Goal: Information Seeking & Learning: Learn about a topic

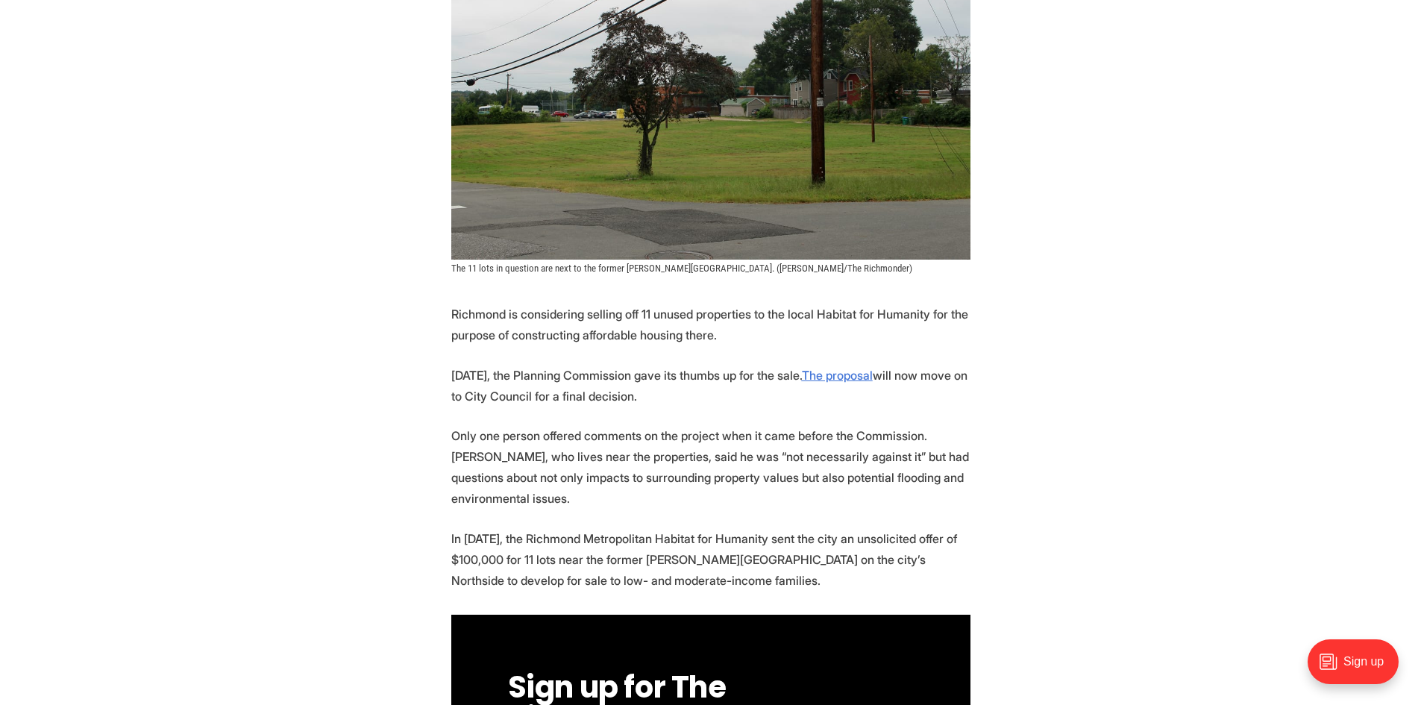
scroll to position [522, 0]
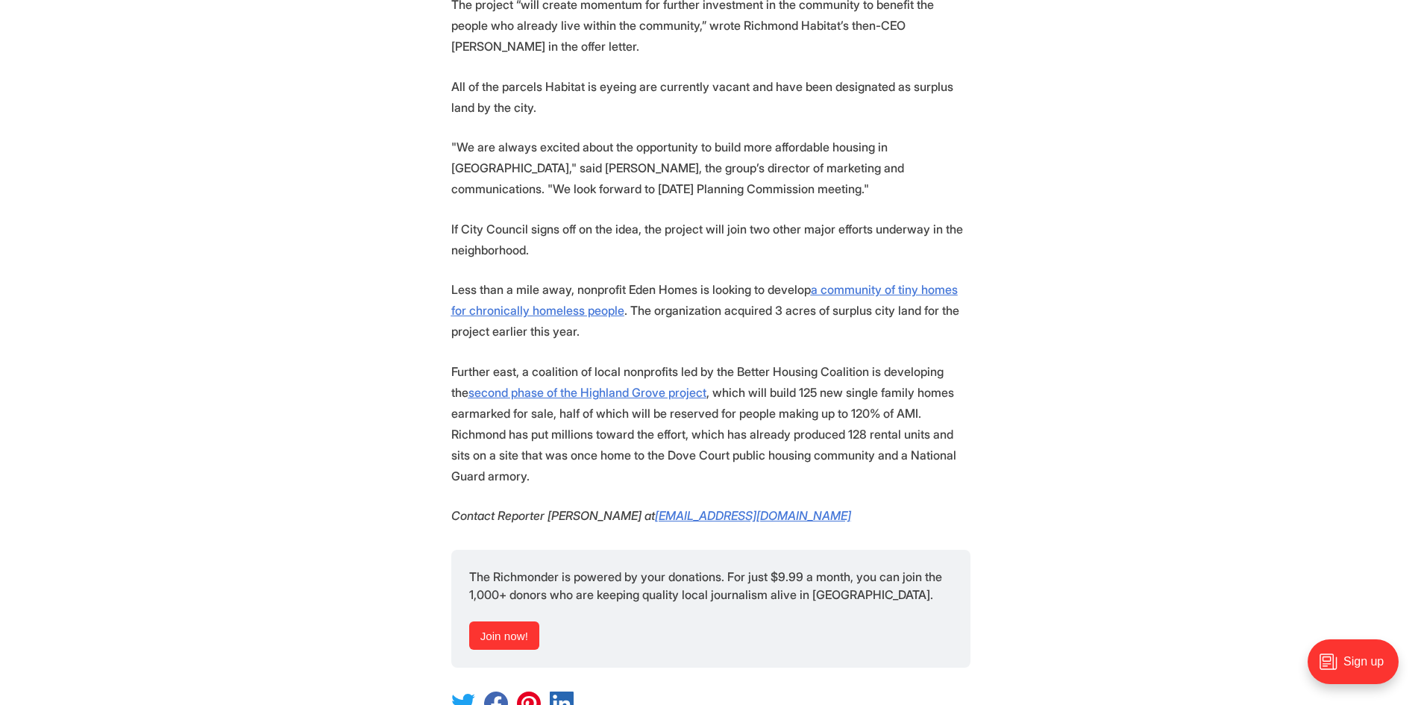
scroll to position [1715, 0]
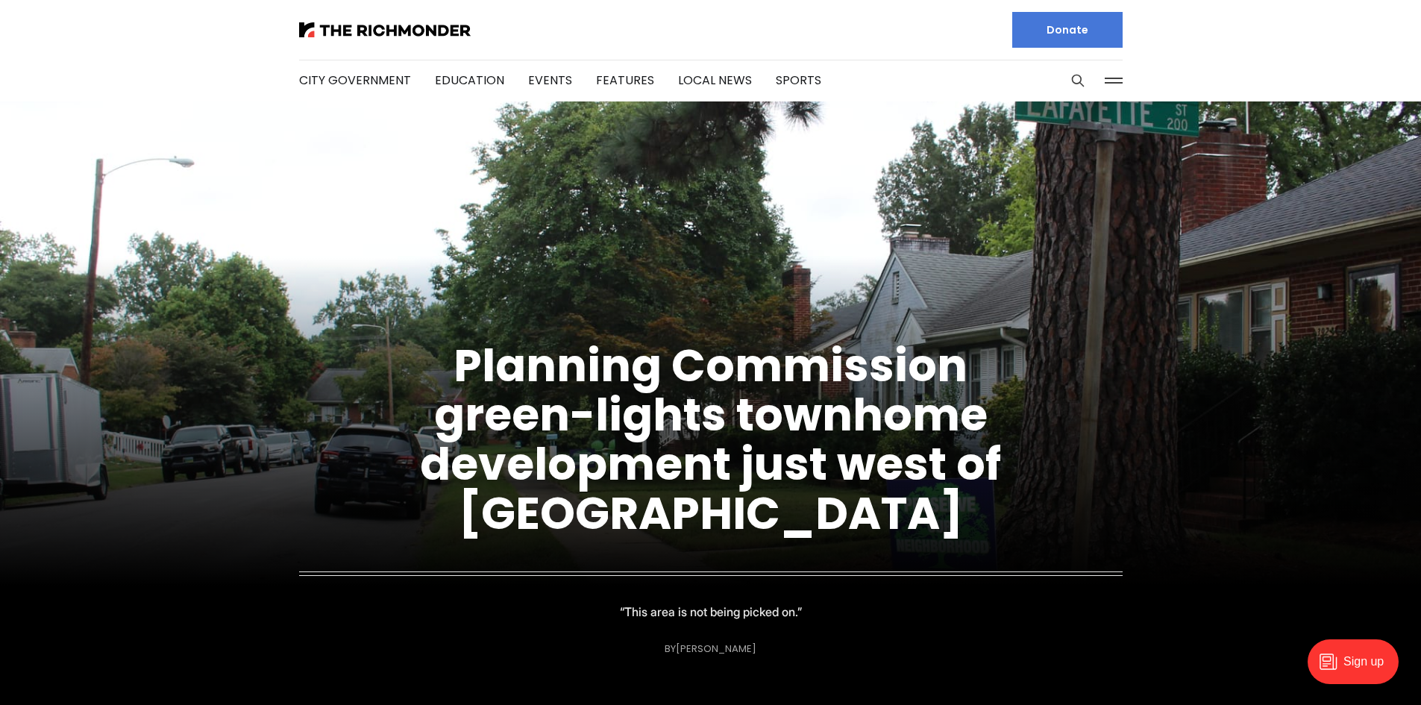
click at [401, 14] on div at bounding box center [499, 30] width 400 height 60
click at [398, 29] on img at bounding box center [385, 29] width 172 height 15
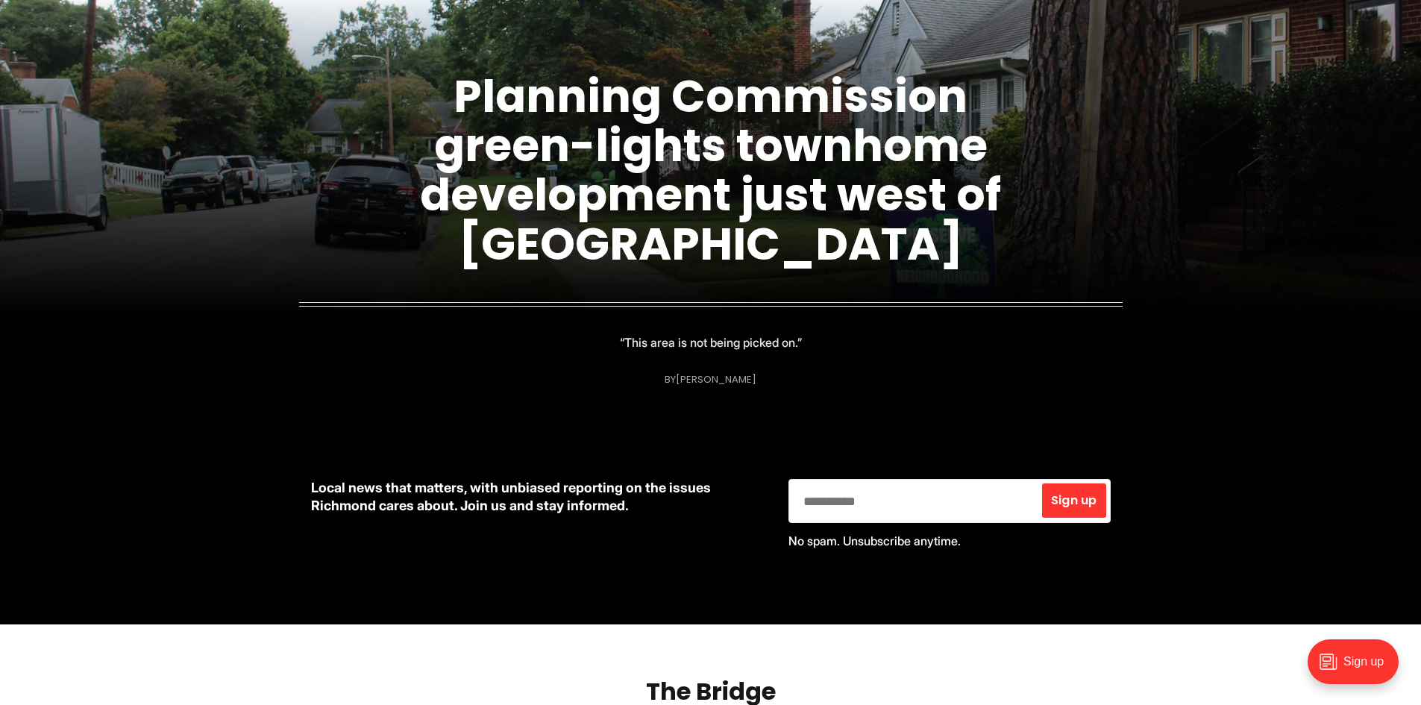
scroll to position [298, 0]
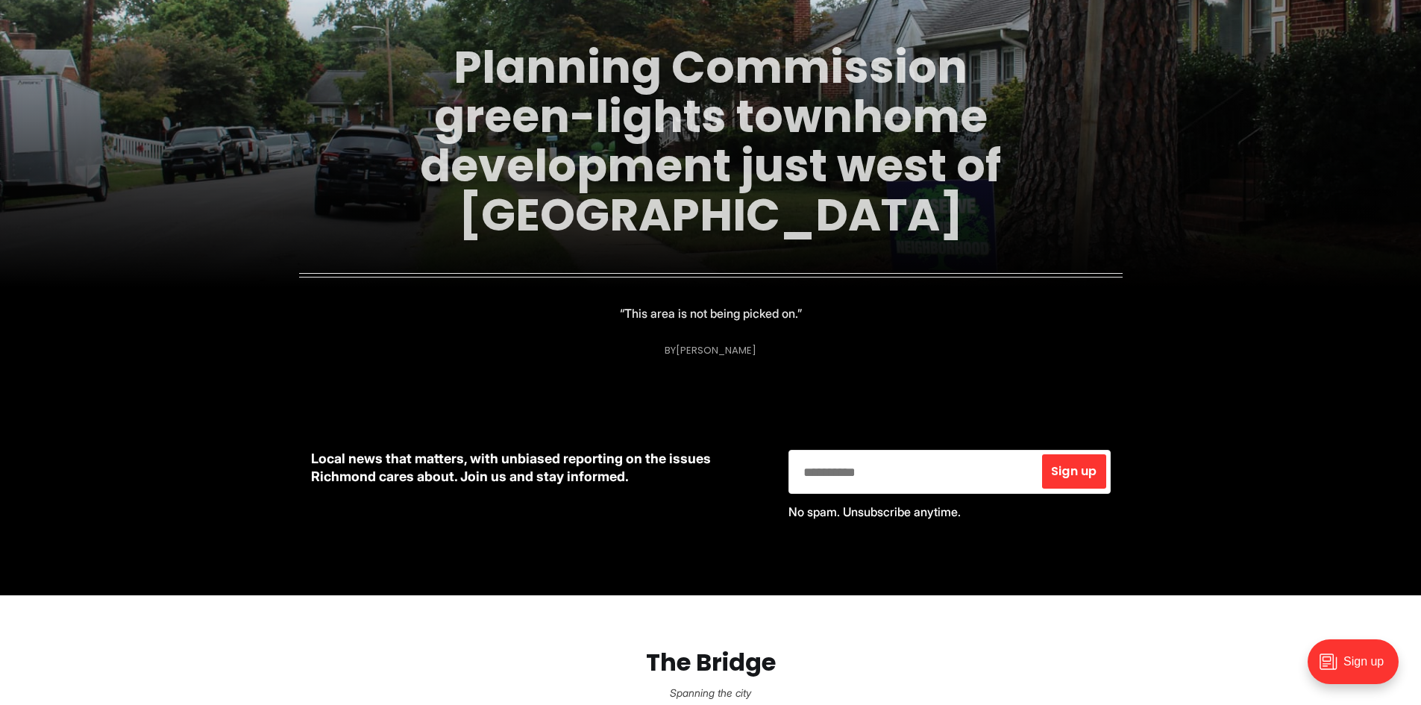
click at [677, 110] on link "Planning Commission green-lights townhome development just west of [GEOGRAPHIC_…" at bounding box center [710, 141] width 581 height 210
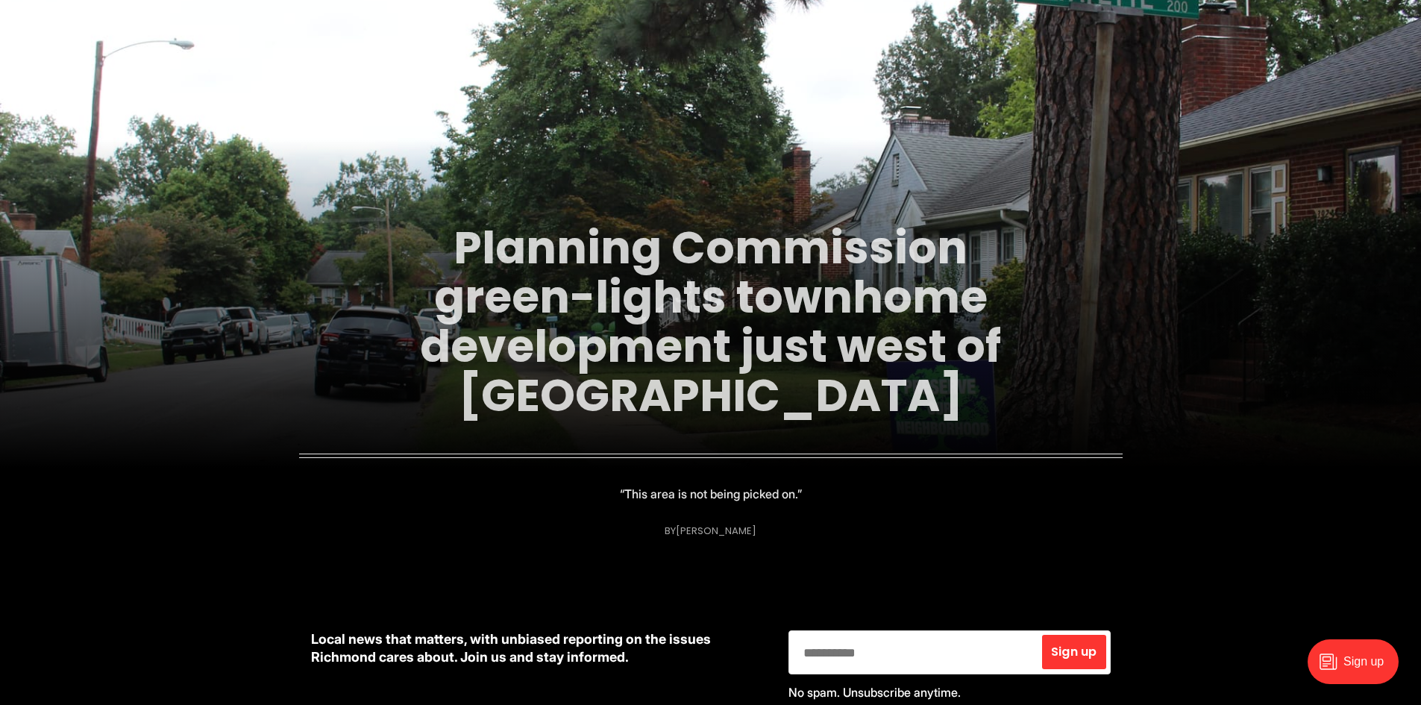
scroll to position [0, 0]
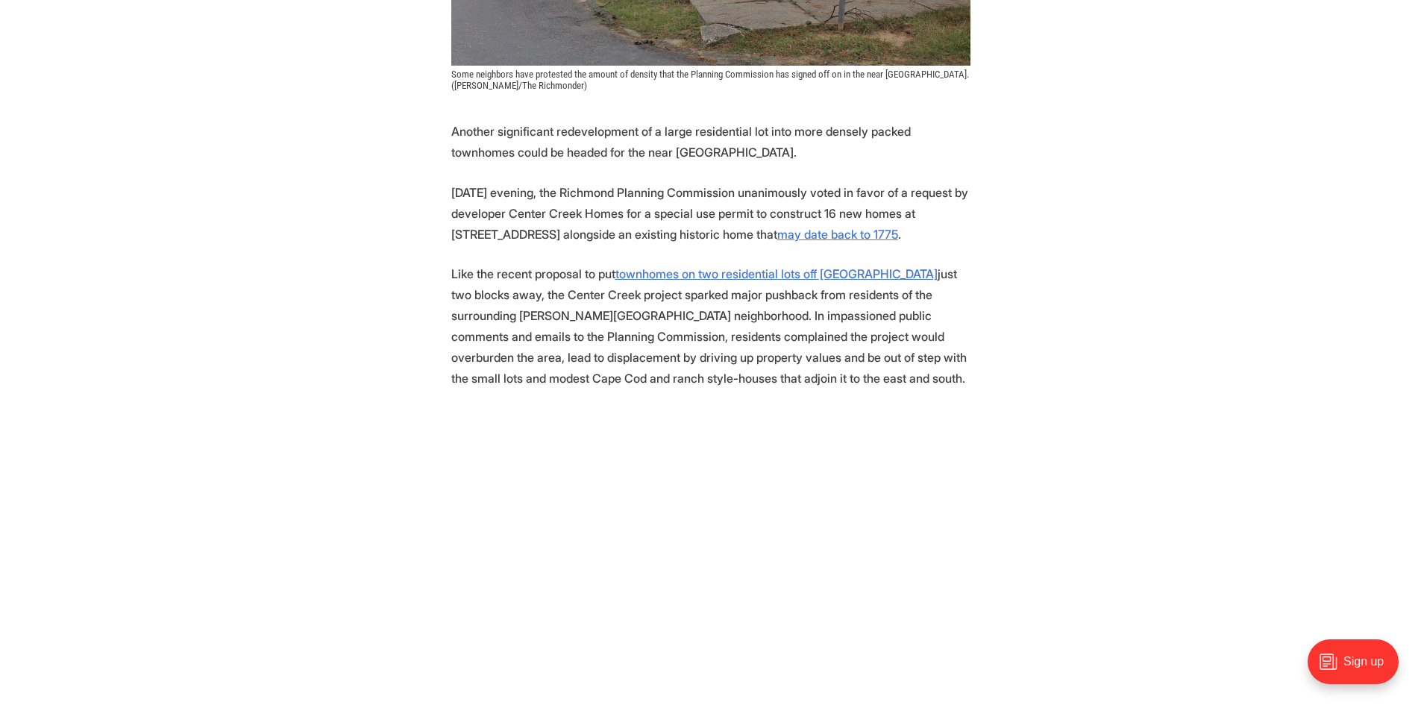
scroll to position [671, 0]
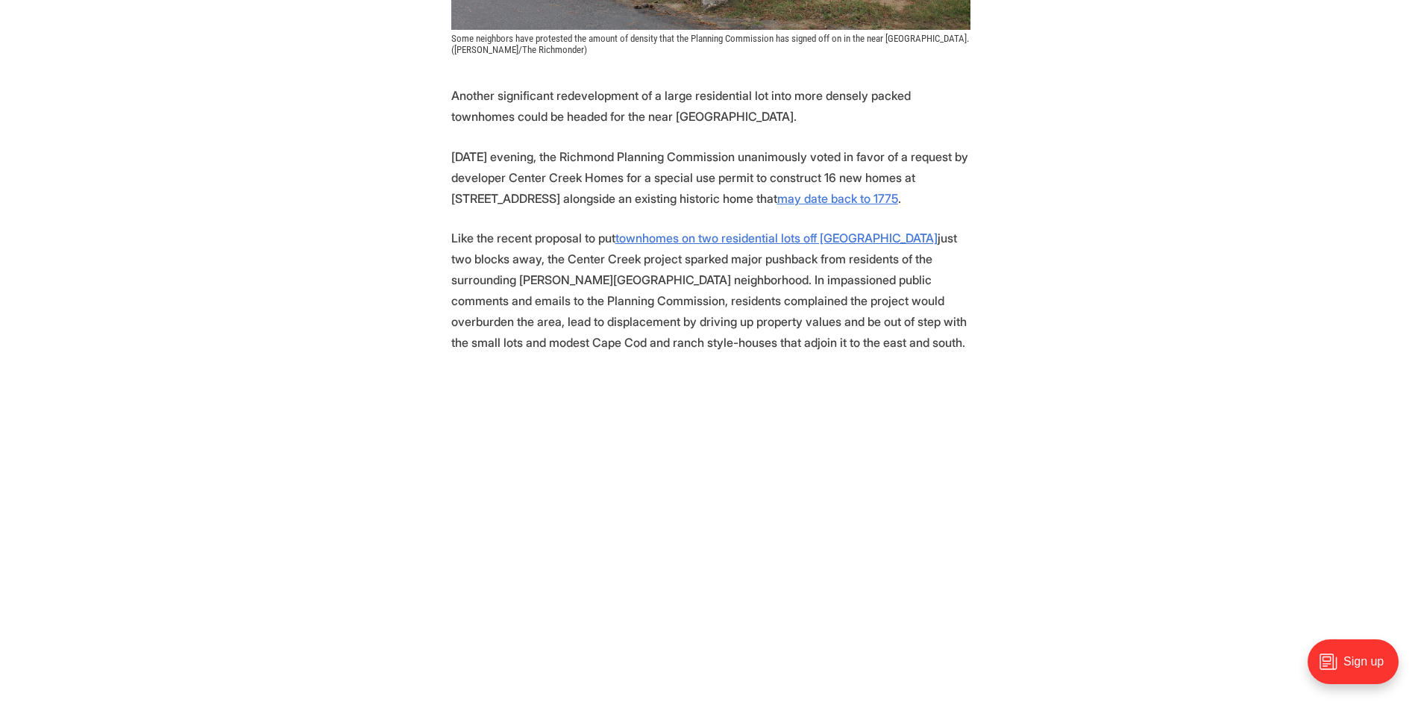
drag, startPoint x: 578, startPoint y: 173, endPoint x: 1139, endPoint y: 209, distance: 561.9
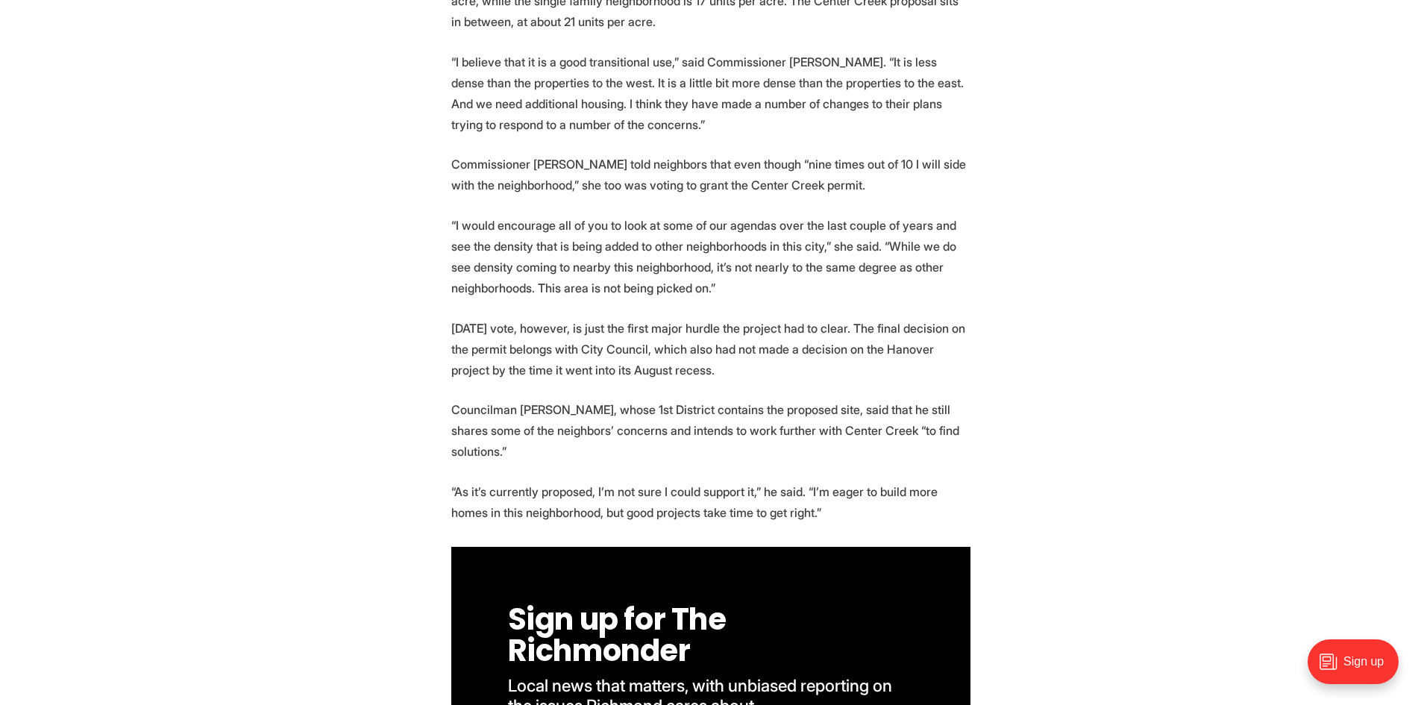
scroll to position [1939, 0]
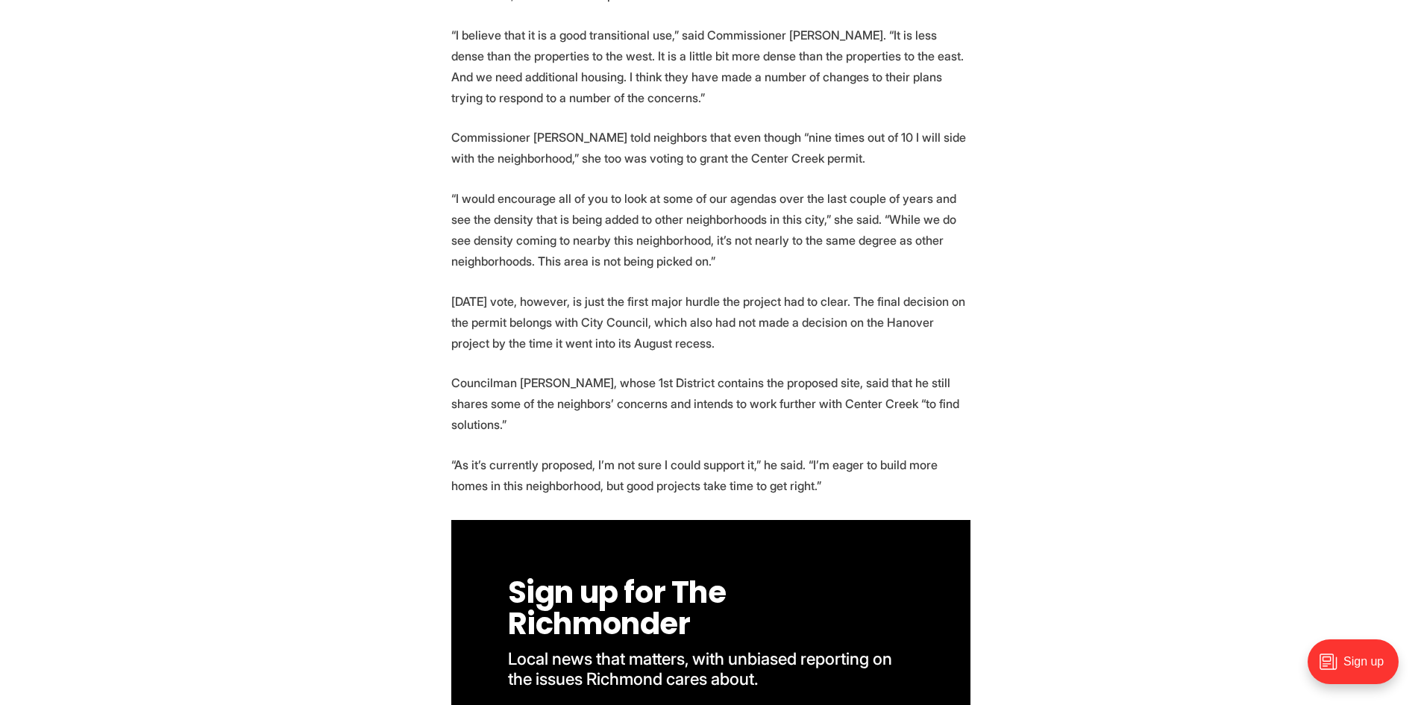
drag, startPoint x: 738, startPoint y: 265, endPoint x: 443, endPoint y: 186, distance: 305.7
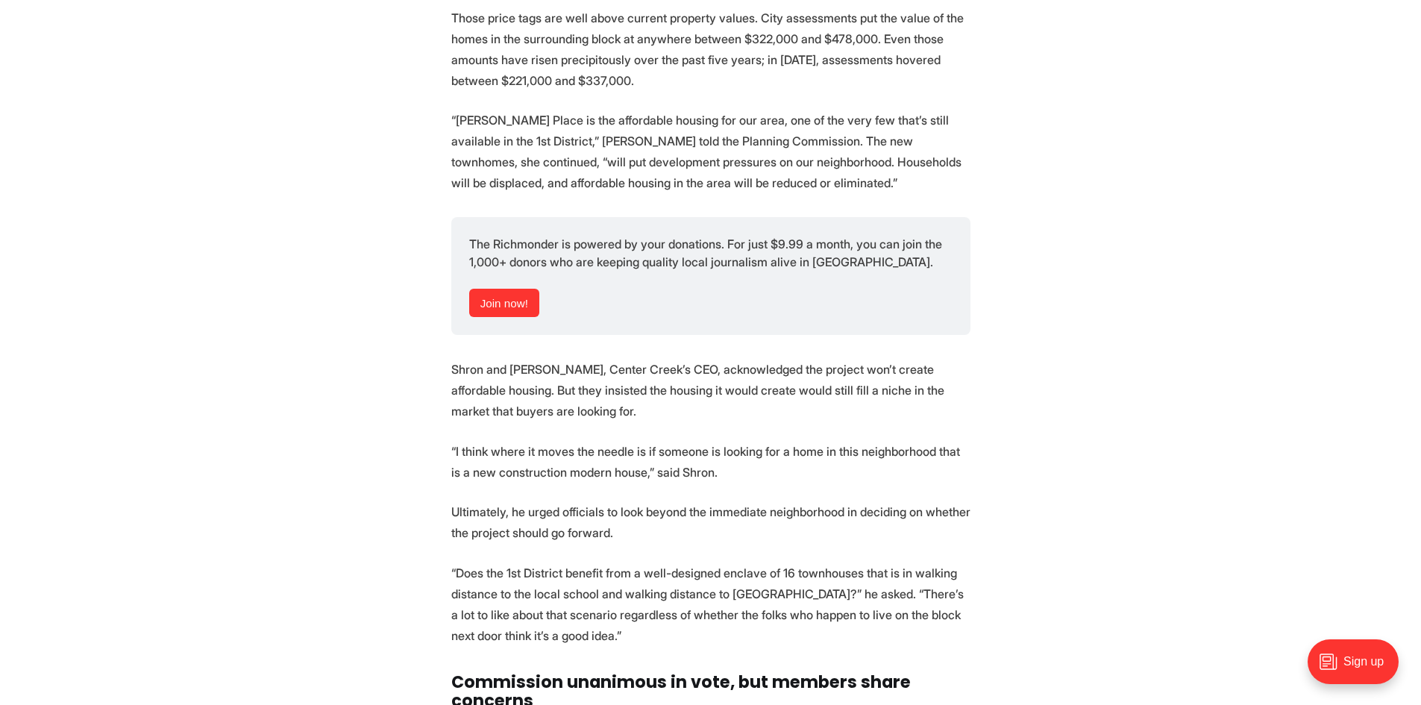
scroll to position [4549, 0]
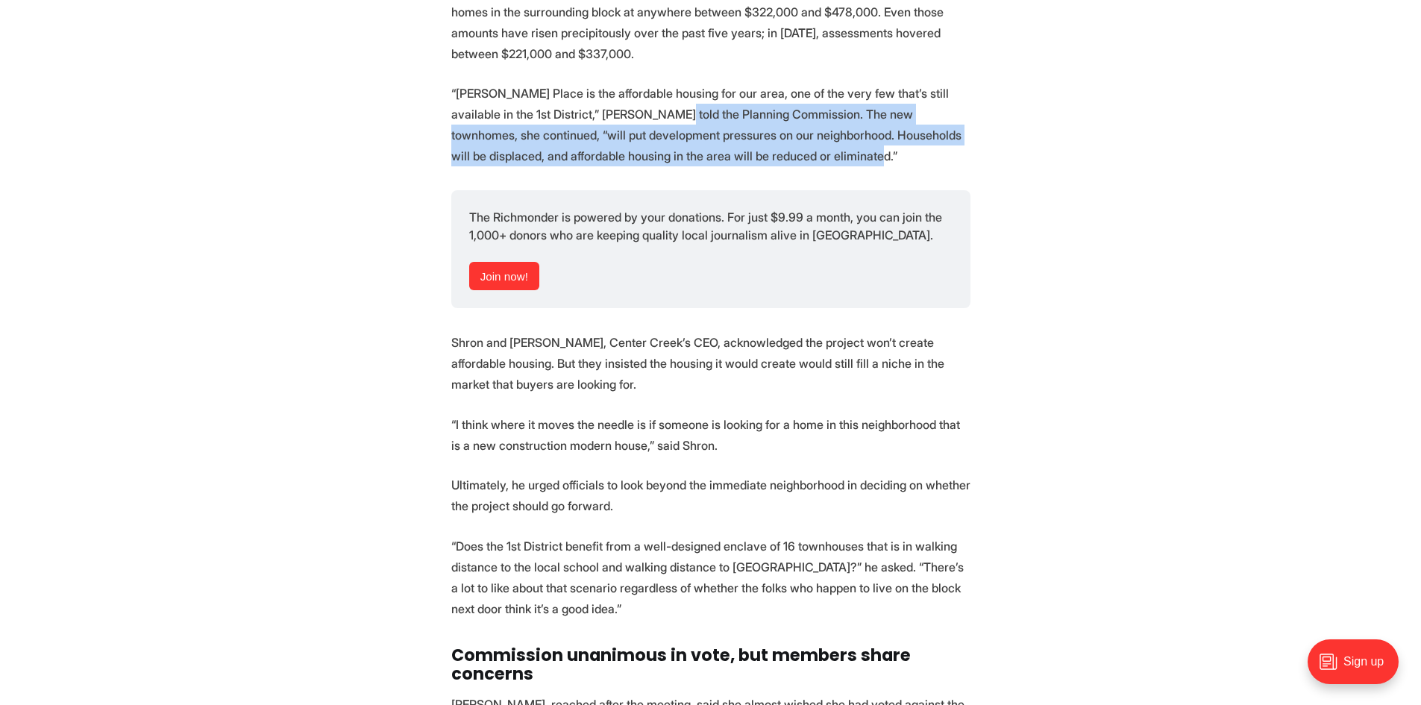
drag, startPoint x: 650, startPoint y: 75, endPoint x: 857, endPoint y: 107, distance: 209.0
click at [857, 107] on p "“[PERSON_NAME] Place is the affordable housing for our area, one of the very fe…" at bounding box center [710, 125] width 519 height 84
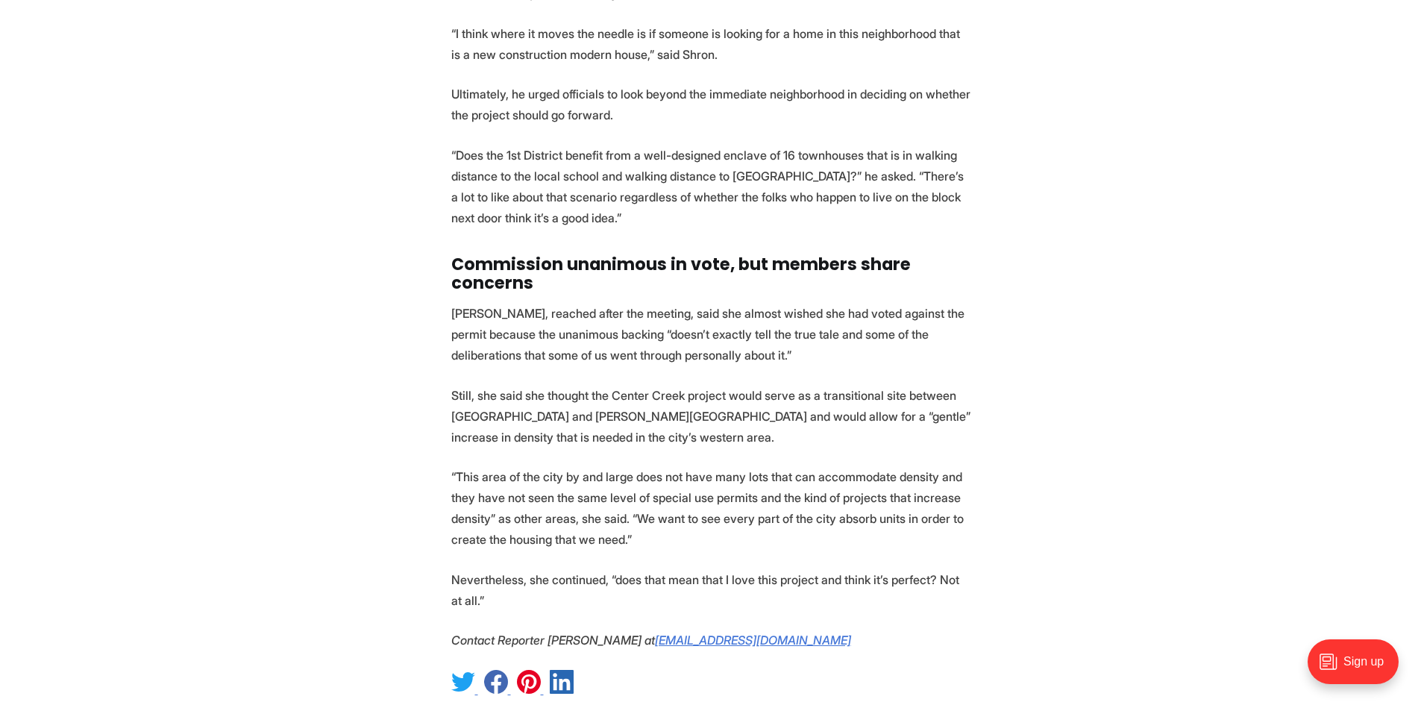
scroll to position [4996, 0]
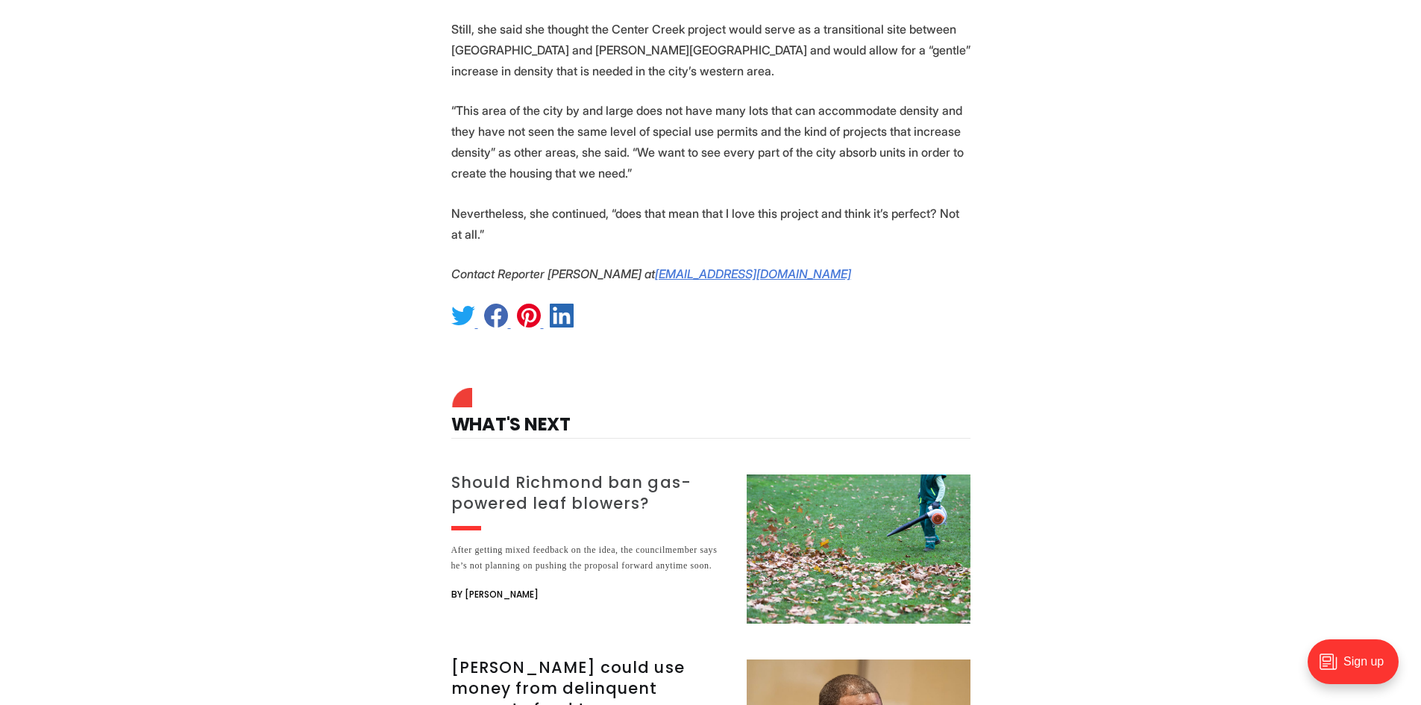
scroll to position [5294, 0]
